Goal: Task Accomplishment & Management: Use online tool/utility

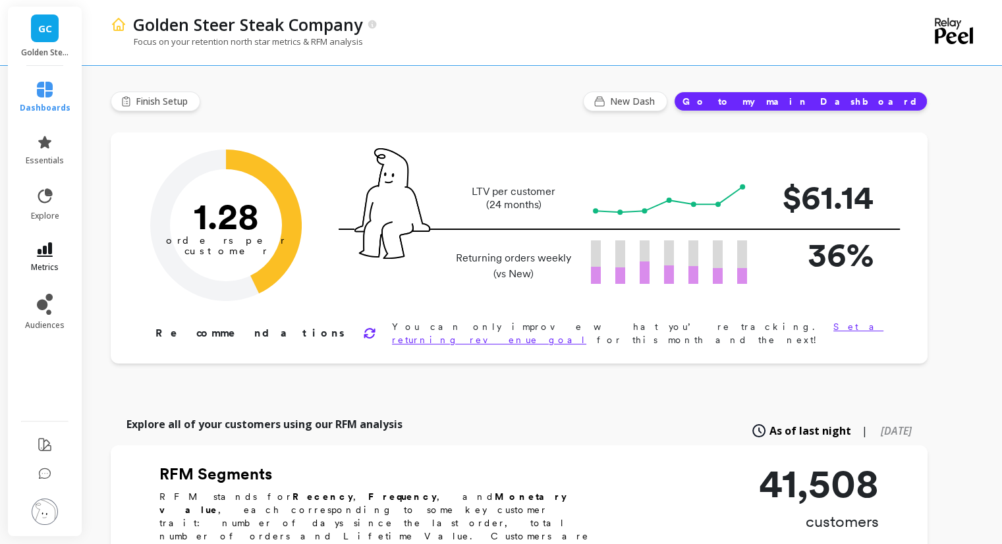
click at [49, 243] on icon at bounding box center [45, 249] width 16 height 14
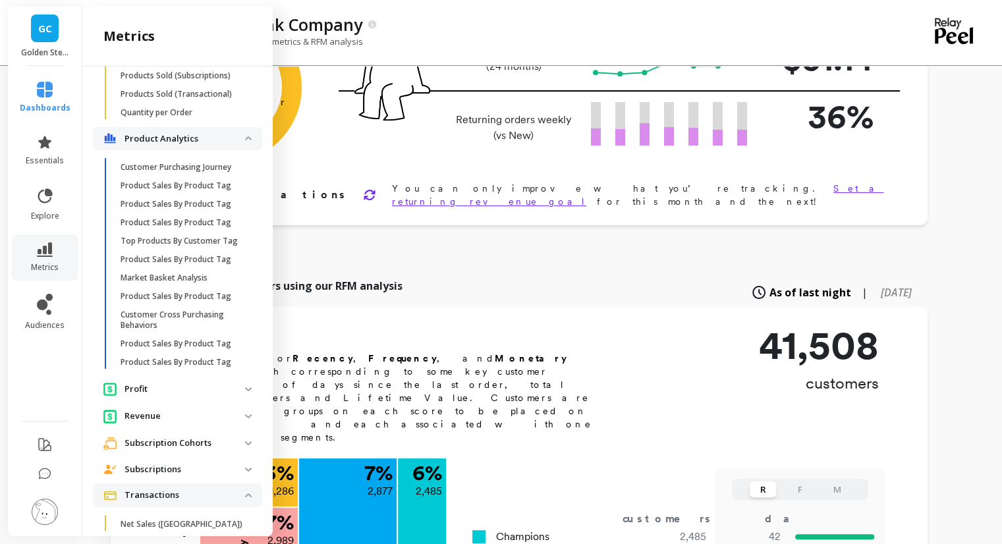
scroll to position [1525, 0]
click at [176, 287] on link "Market Basket Analysis" at bounding box center [188, 277] width 148 height 18
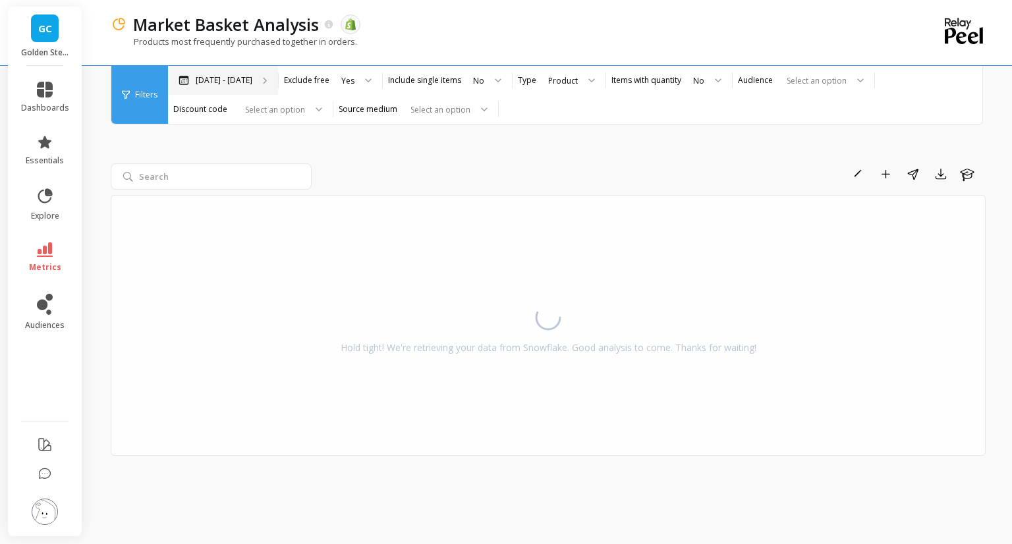
click at [239, 77] on p "[DATE] - [DATE]" at bounding box center [224, 80] width 57 height 11
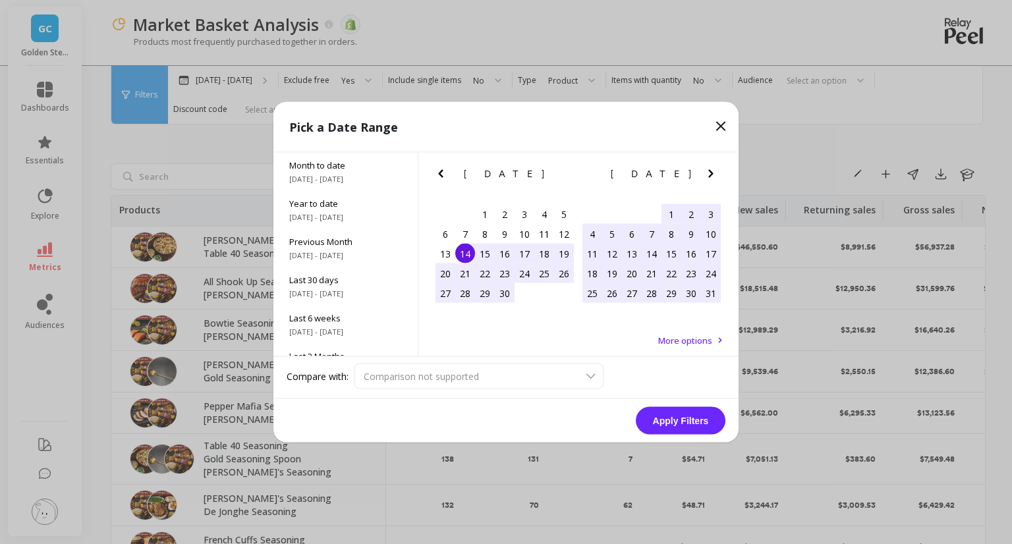
click at [711, 178] on icon "Next Month" at bounding box center [711, 174] width 16 height 16
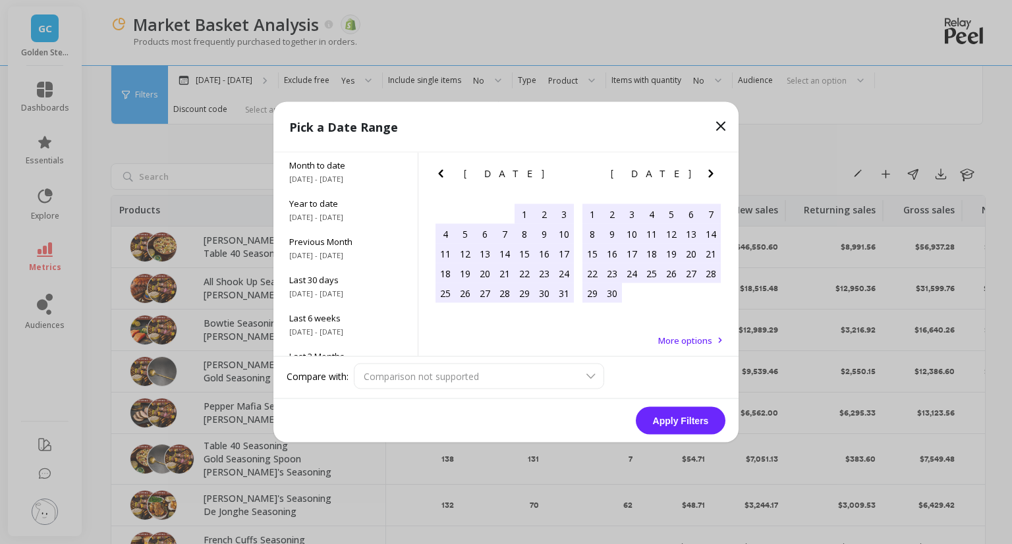
click at [711, 178] on icon "Next Month" at bounding box center [711, 174] width 16 height 16
click at [607, 217] on div "1" at bounding box center [612, 214] width 20 height 20
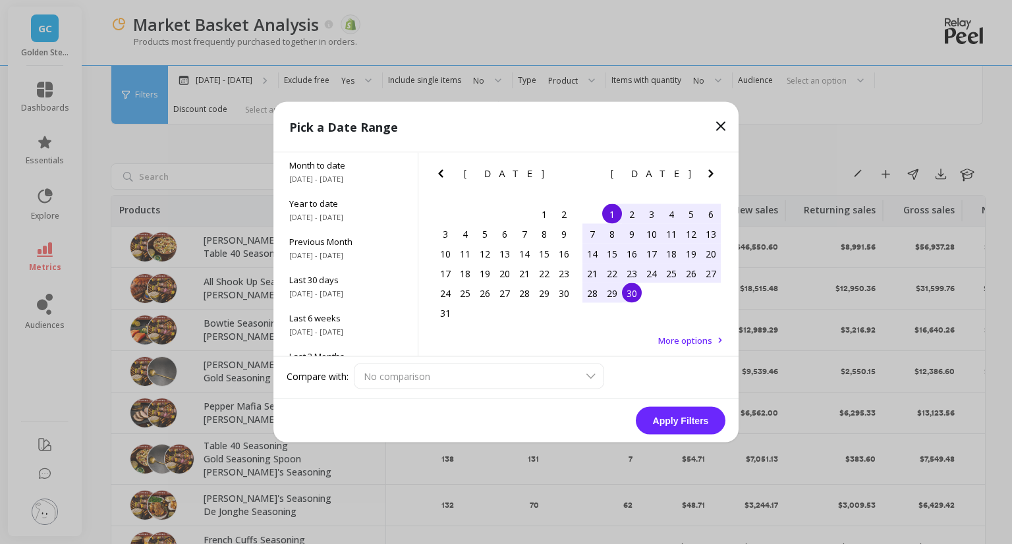
click at [630, 294] on div "30" at bounding box center [632, 293] width 20 height 20
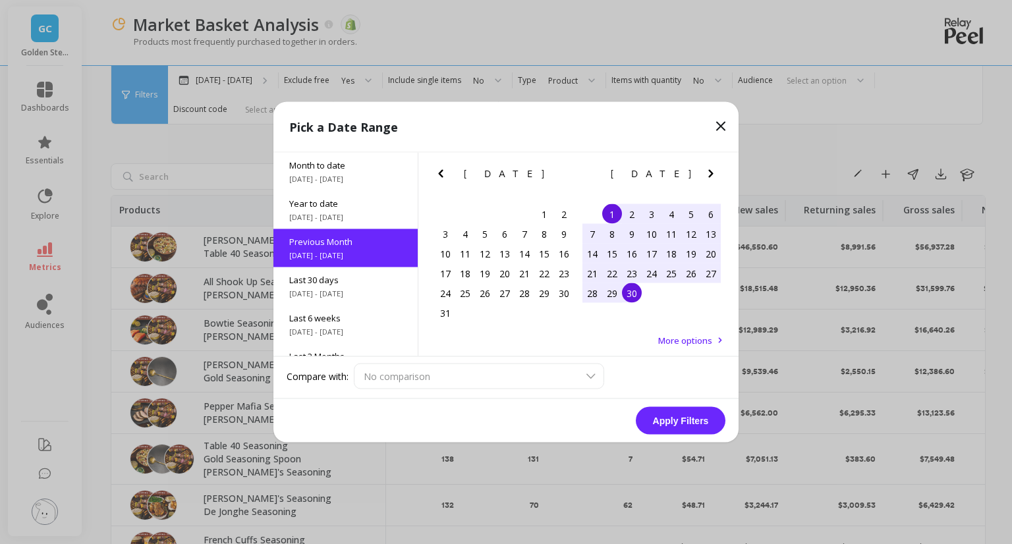
click at [651, 420] on button "Apply Filters" at bounding box center [681, 421] width 90 height 28
